Goal: Task Accomplishment & Management: Use online tool/utility

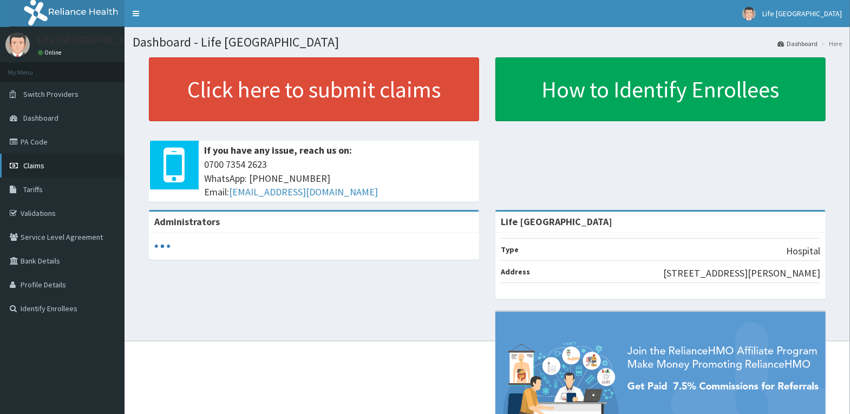
click at [50, 161] on link "Claims" at bounding box center [62, 166] width 125 height 24
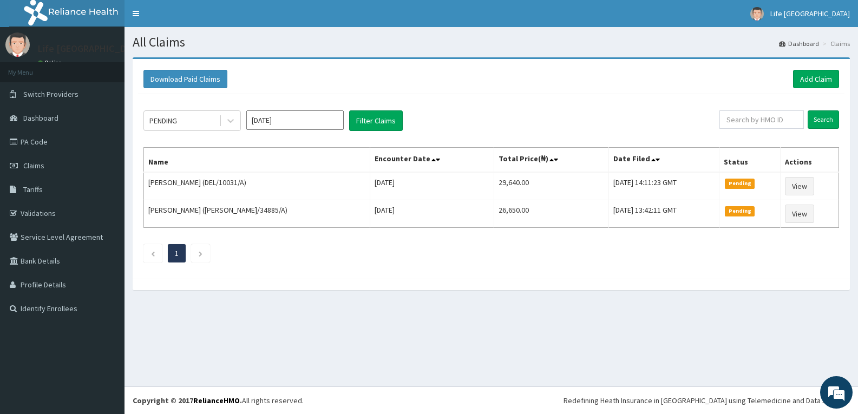
click at [367, 124] on button "Filter Claims" at bounding box center [376, 120] width 54 height 21
drag, startPoint x: 0, startPoint y: 0, endPoint x: 363, endPoint y: 123, distance: 383.2
click at [365, 124] on button "Filter Claims" at bounding box center [376, 120] width 54 height 21
click at [363, 123] on button "Filter Claims" at bounding box center [376, 120] width 54 height 21
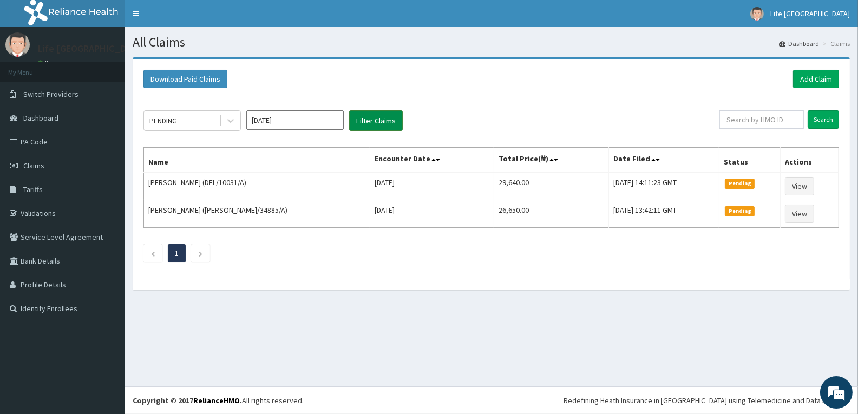
click at [363, 123] on button "Filter Claims" at bounding box center [376, 120] width 54 height 21
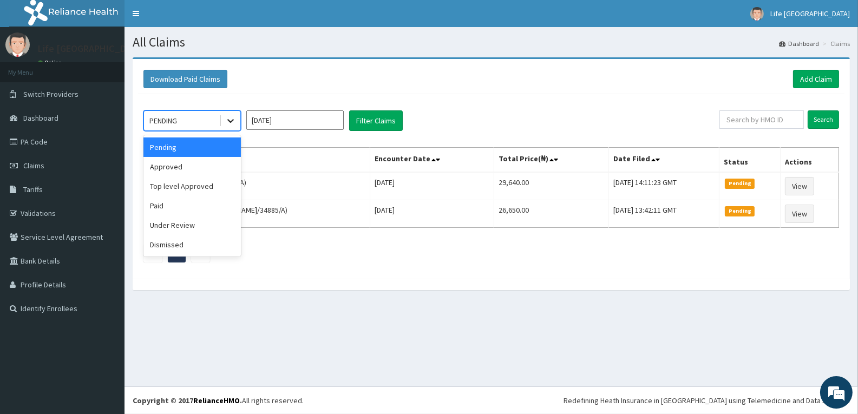
click at [231, 120] on icon at bounding box center [230, 120] width 11 height 11
click at [218, 168] on div "Approved" at bounding box center [191, 166] width 97 height 19
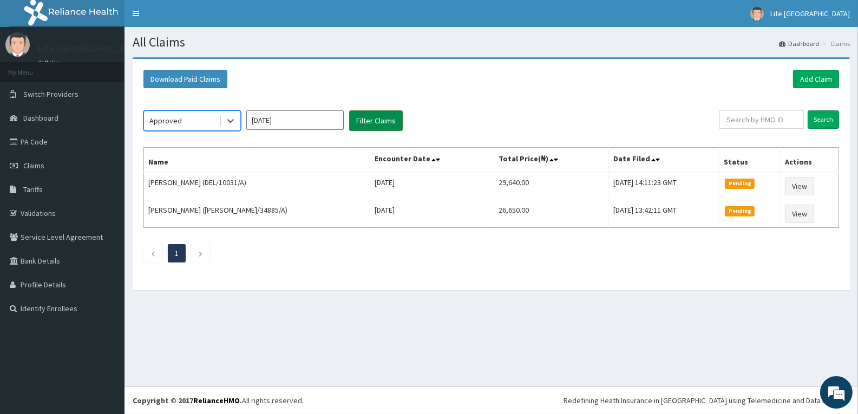
click at [386, 113] on button "Filter Claims" at bounding box center [376, 120] width 54 height 21
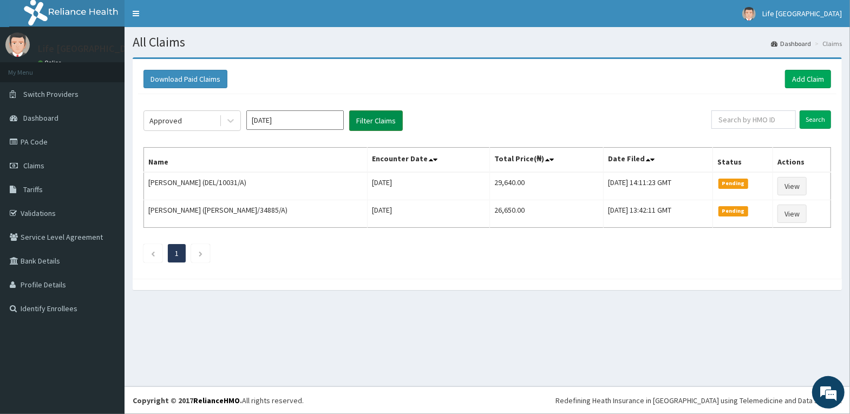
click at [386, 113] on button "Filter Claims" at bounding box center [376, 120] width 54 height 21
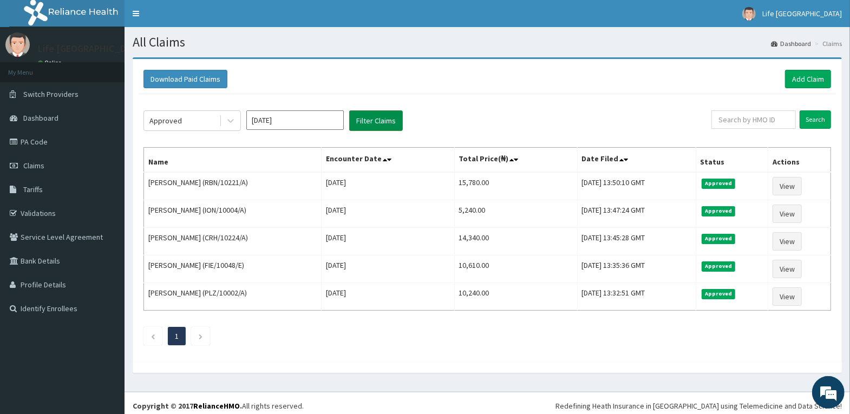
click at [386, 113] on button "Filter Claims" at bounding box center [376, 120] width 54 height 21
click at [385, 114] on button "Filter Claims" at bounding box center [376, 120] width 54 height 21
click at [384, 114] on button "Filter Claims" at bounding box center [376, 120] width 54 height 21
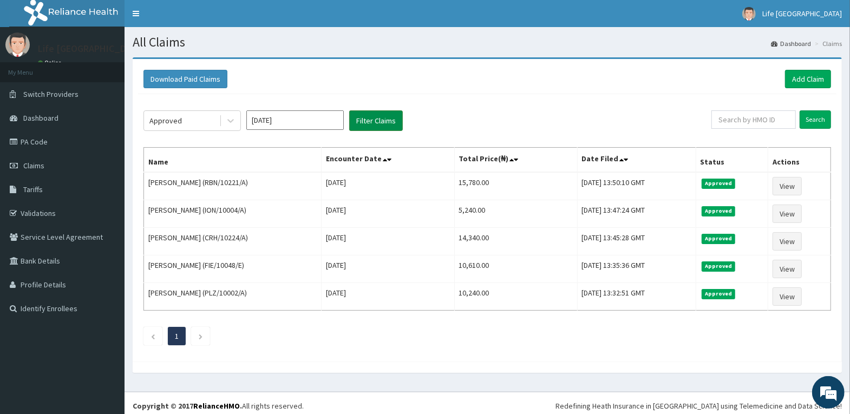
click at [384, 114] on button "Filter Claims" at bounding box center [376, 120] width 54 height 21
click at [383, 114] on button "Filter Claims" at bounding box center [376, 120] width 54 height 21
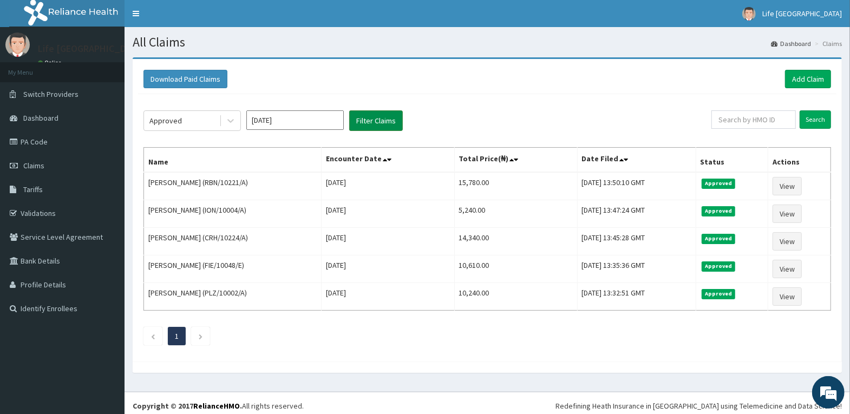
click at [383, 114] on button "Filter Claims" at bounding box center [376, 120] width 54 height 21
click at [383, 115] on button "Filter Claims" at bounding box center [376, 120] width 54 height 21
click at [382, 115] on button "Filter Claims" at bounding box center [376, 120] width 54 height 21
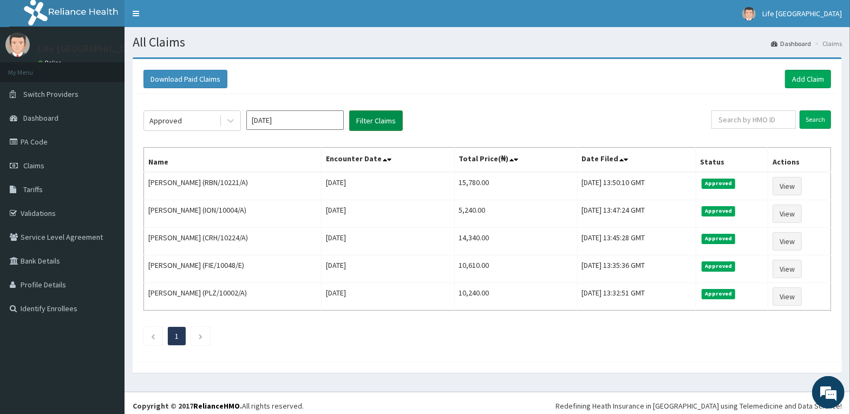
click at [382, 115] on button "Filter Claims" at bounding box center [376, 120] width 54 height 21
click at [232, 121] on icon at bounding box center [230, 122] width 6 height 4
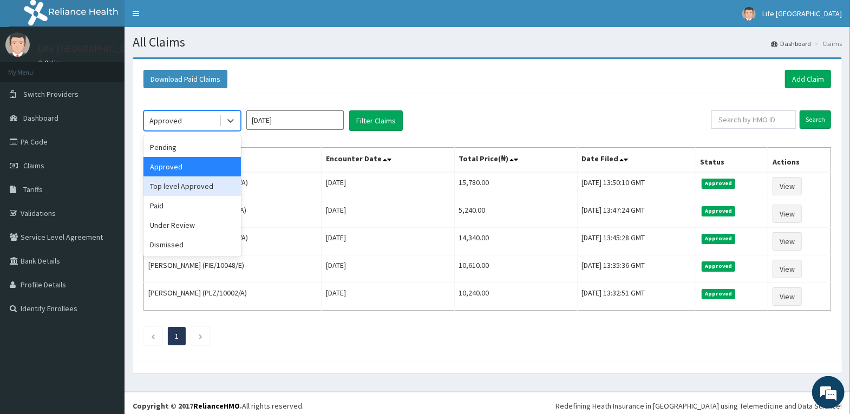
click at [221, 183] on div "Top level Approved" at bounding box center [191, 186] width 97 height 19
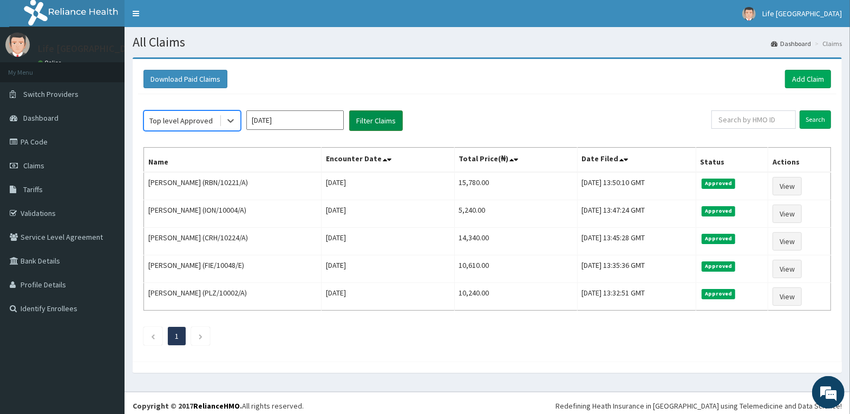
click at [363, 122] on button "Filter Claims" at bounding box center [376, 120] width 54 height 21
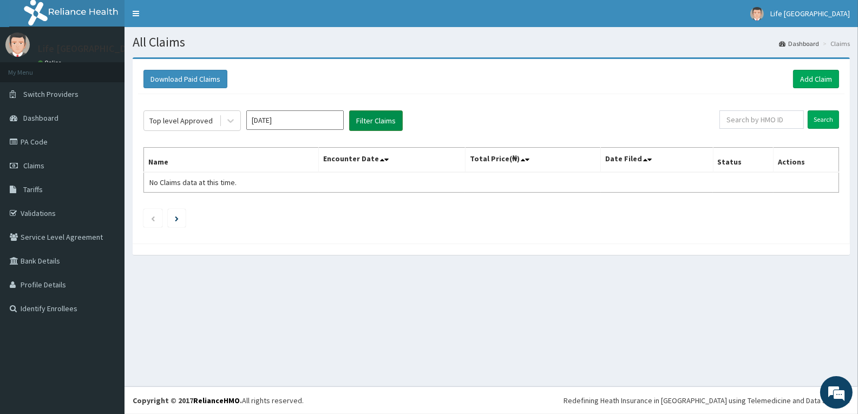
click at [363, 122] on button "Filter Claims" at bounding box center [376, 120] width 54 height 21
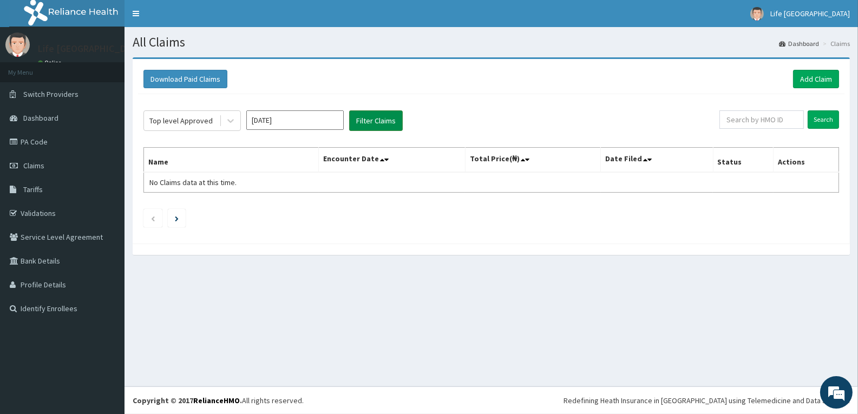
click at [362, 122] on button "Filter Claims" at bounding box center [376, 120] width 54 height 21
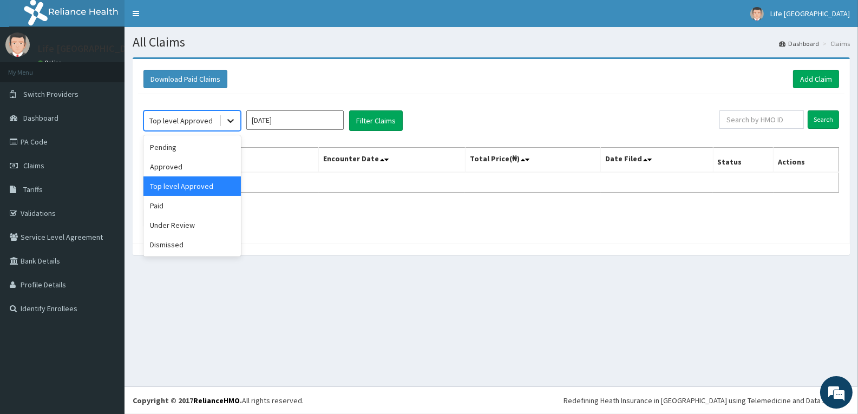
click at [226, 121] on icon at bounding box center [230, 120] width 11 height 11
drag, startPoint x: 195, startPoint y: 205, endPoint x: 204, endPoint y: 203, distance: 8.9
click at [198, 204] on div "Paid" at bounding box center [191, 205] width 97 height 19
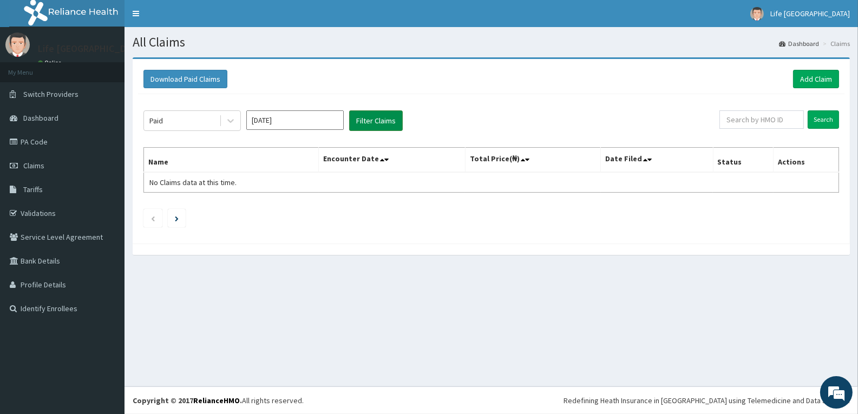
click at [396, 115] on button "Filter Claims" at bounding box center [376, 120] width 54 height 21
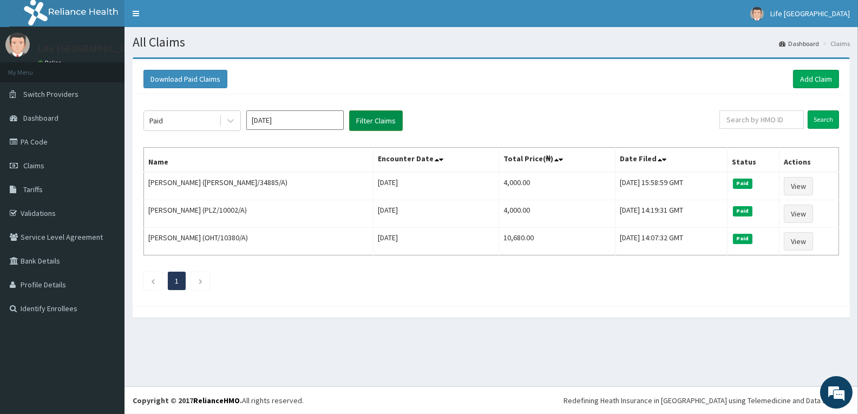
click at [396, 115] on button "Filter Claims" at bounding box center [376, 120] width 54 height 21
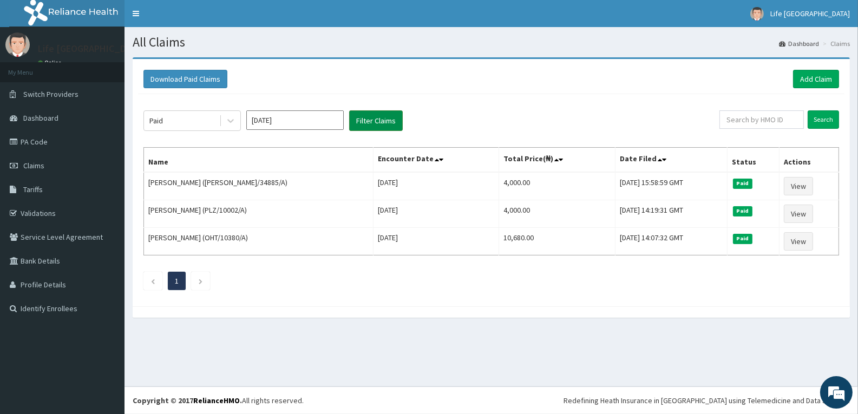
click at [396, 115] on button "Filter Claims" at bounding box center [376, 120] width 54 height 21
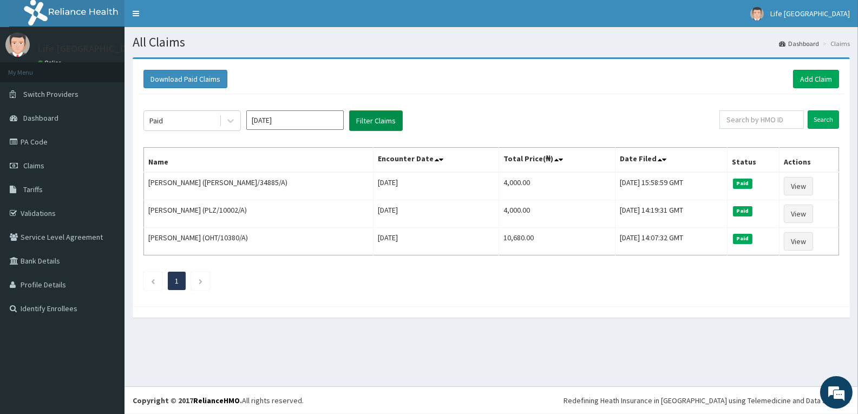
click at [396, 115] on button "Filter Claims" at bounding box center [376, 120] width 54 height 21
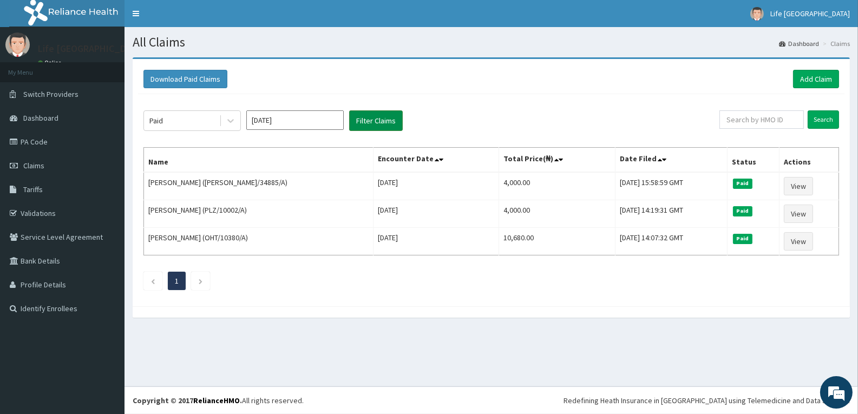
click at [396, 115] on button "Filter Claims" at bounding box center [376, 120] width 54 height 21
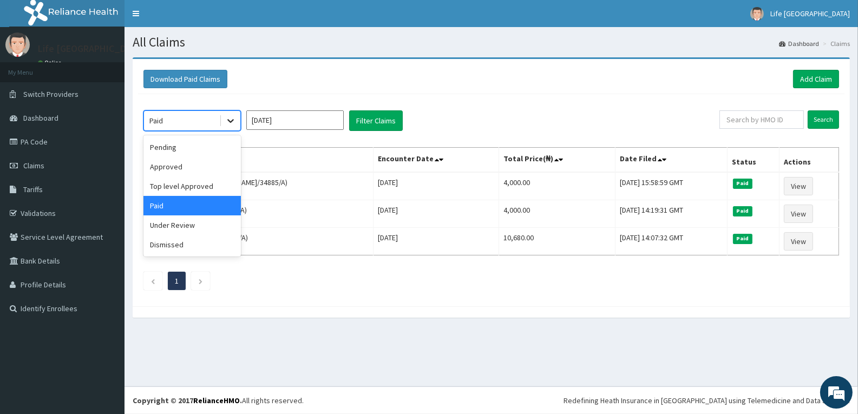
click at [226, 119] on icon at bounding box center [230, 120] width 11 height 11
click at [182, 225] on div "Under Review" at bounding box center [191, 225] width 97 height 19
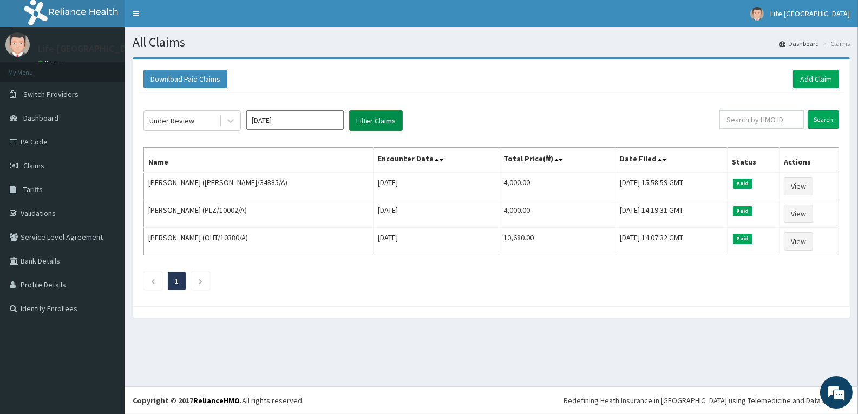
click at [377, 122] on button "Filter Claims" at bounding box center [376, 120] width 54 height 21
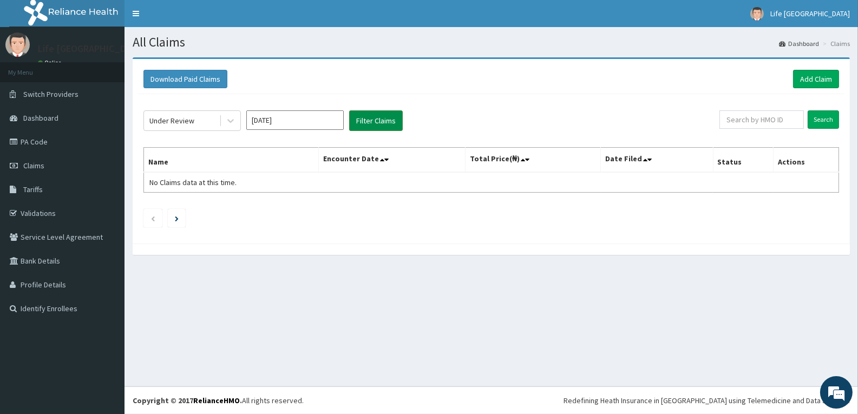
click at [377, 122] on button "Filter Claims" at bounding box center [376, 120] width 54 height 21
drag, startPoint x: 377, startPoint y: 122, endPoint x: 278, endPoint y: 115, distance: 99.3
click at [376, 122] on button "Filter Claims" at bounding box center [376, 120] width 54 height 21
click at [229, 121] on icon at bounding box center [230, 122] width 6 height 4
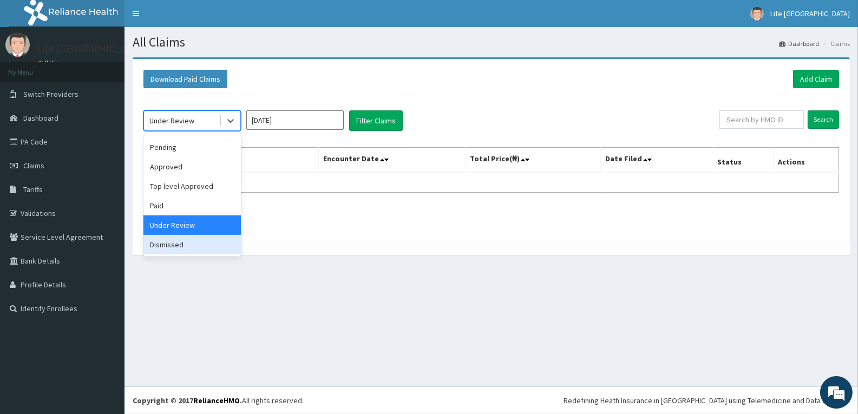
drag, startPoint x: 190, startPoint y: 241, endPoint x: 201, endPoint y: 234, distance: 14.1
click at [194, 241] on div "Dismissed" at bounding box center [191, 244] width 97 height 19
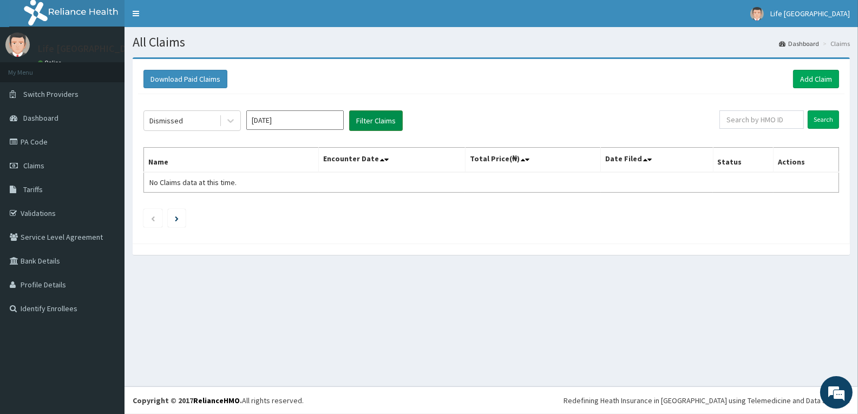
drag, startPoint x: 373, startPoint y: 113, endPoint x: 373, endPoint y: 118, distance: 5.4
click at [373, 117] on button "Filter Claims" at bounding box center [376, 120] width 54 height 21
click at [374, 119] on button "Filter Claims" at bounding box center [376, 120] width 54 height 21
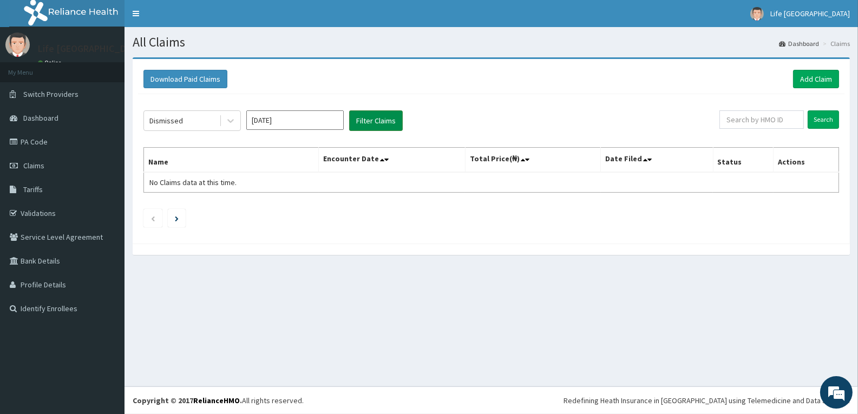
click at [374, 119] on button "Filter Claims" at bounding box center [376, 120] width 54 height 21
drag, startPoint x: 374, startPoint y: 119, endPoint x: 248, endPoint y: 120, distance: 125.6
click at [372, 119] on button "Filter Claims" at bounding box center [376, 120] width 54 height 21
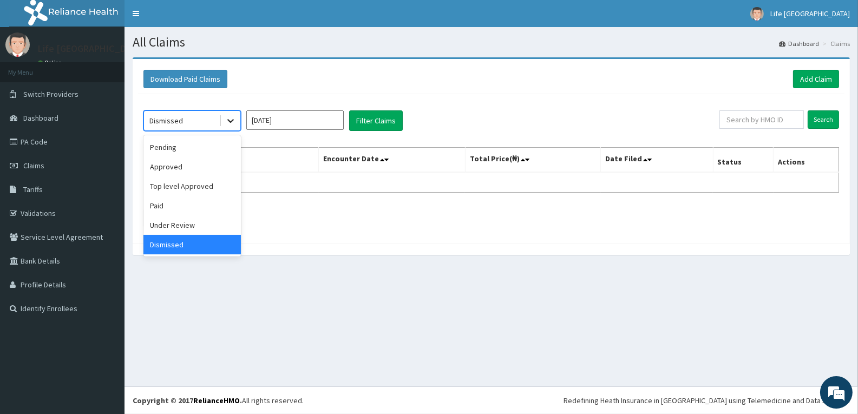
click at [233, 122] on icon at bounding box center [230, 120] width 11 height 11
drag, startPoint x: 211, startPoint y: 155, endPoint x: 271, endPoint y: 144, distance: 61.1
click at [211, 155] on div "Pending" at bounding box center [191, 147] width 97 height 19
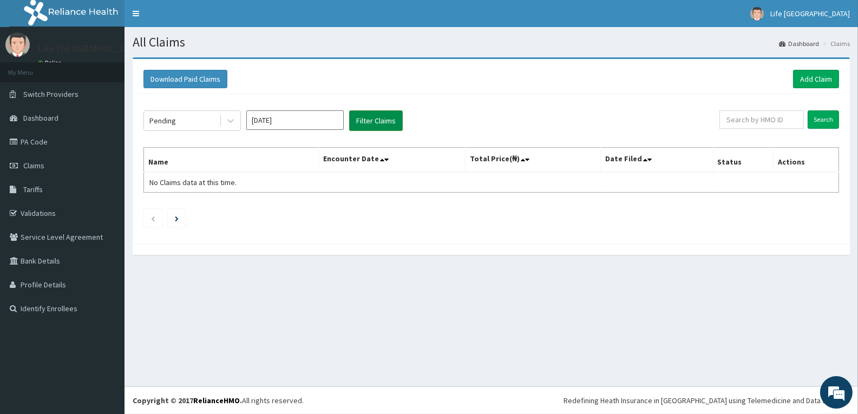
click at [367, 119] on button "Filter Claims" at bounding box center [376, 120] width 54 height 21
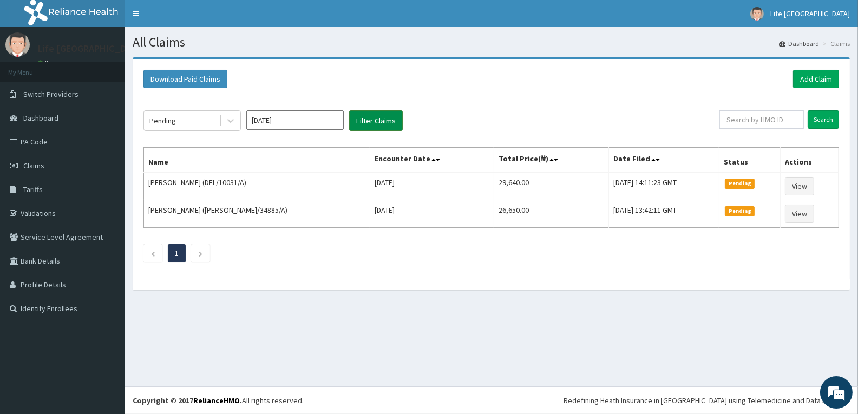
click at [367, 119] on button "Filter Claims" at bounding box center [376, 120] width 54 height 21
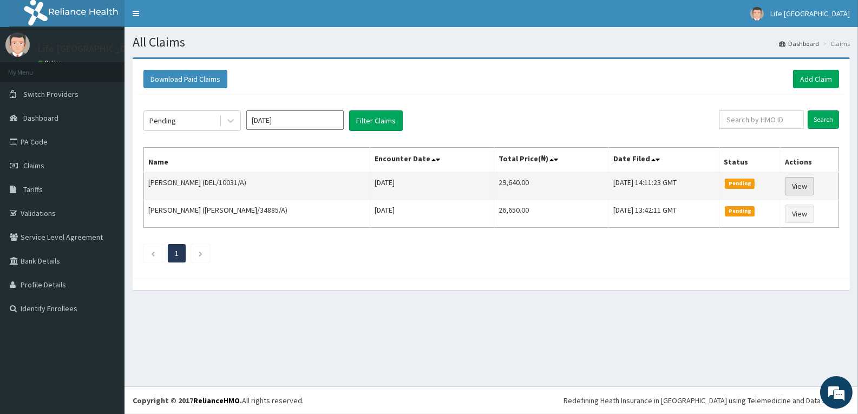
click at [808, 183] on link "View" at bounding box center [799, 186] width 29 height 18
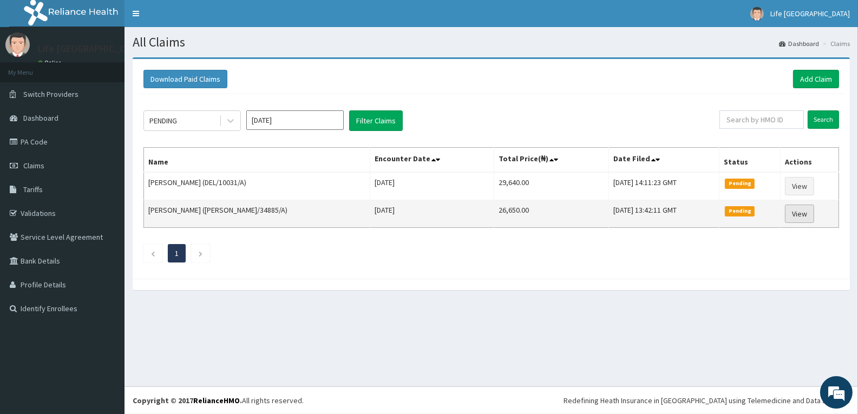
click at [794, 213] on link "View" at bounding box center [799, 214] width 29 height 18
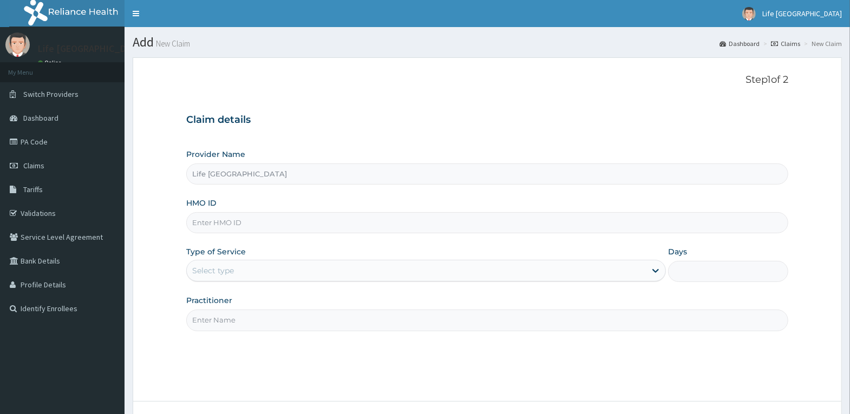
type input "Life [GEOGRAPHIC_DATA]"
